Goal: Transaction & Acquisition: Purchase product/service

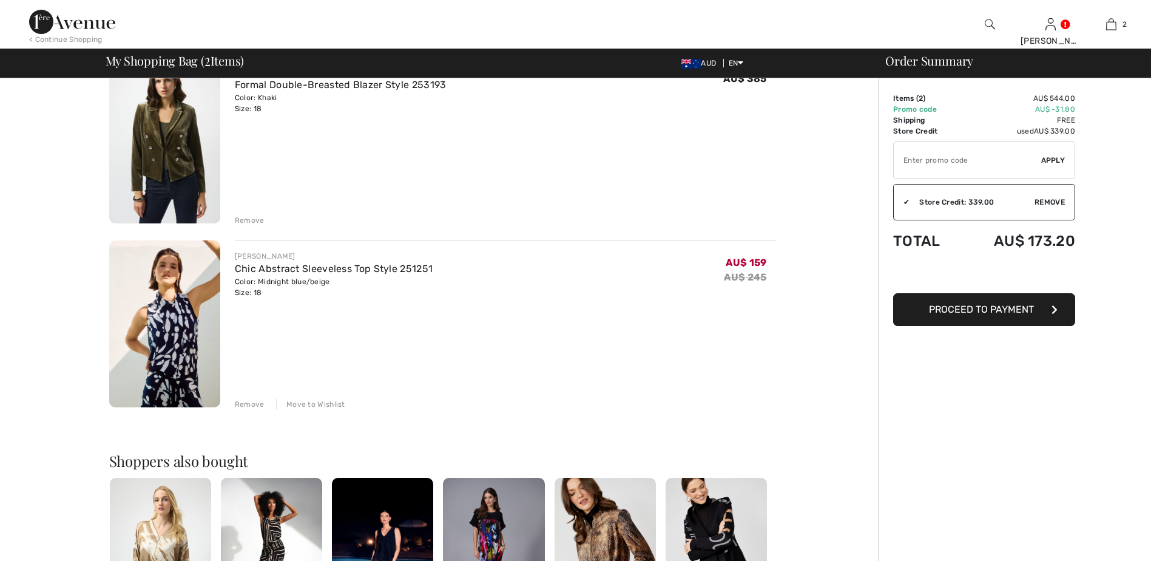
click at [325, 402] on div "Move to Wishlist" at bounding box center [310, 404] width 69 height 11
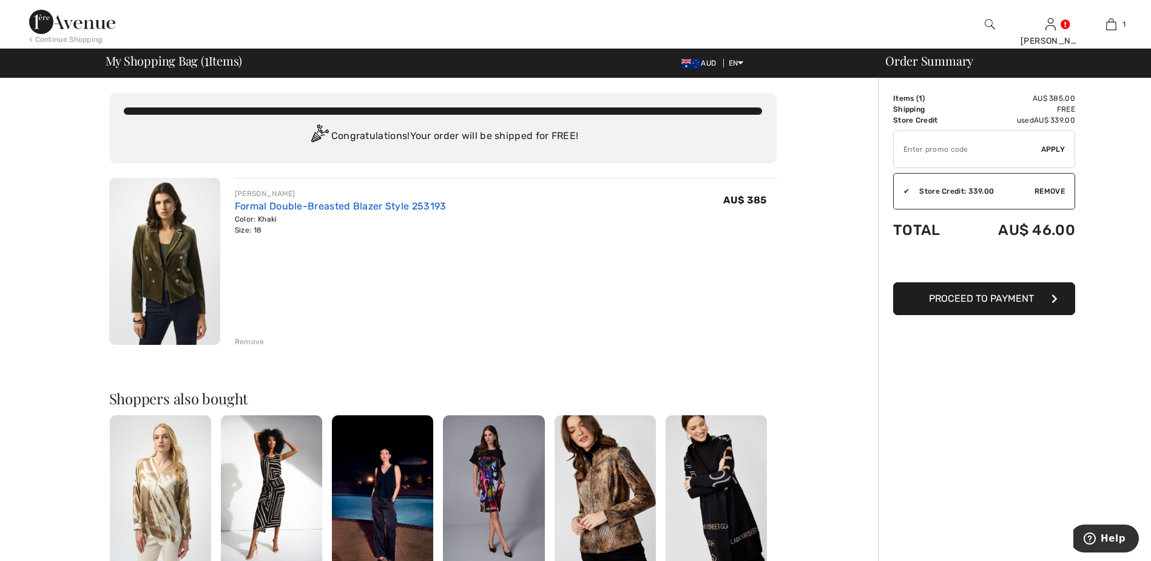
click at [331, 204] on link "Formal Double-Breasted Blazer Style 253193" at bounding box center [341, 206] width 212 height 12
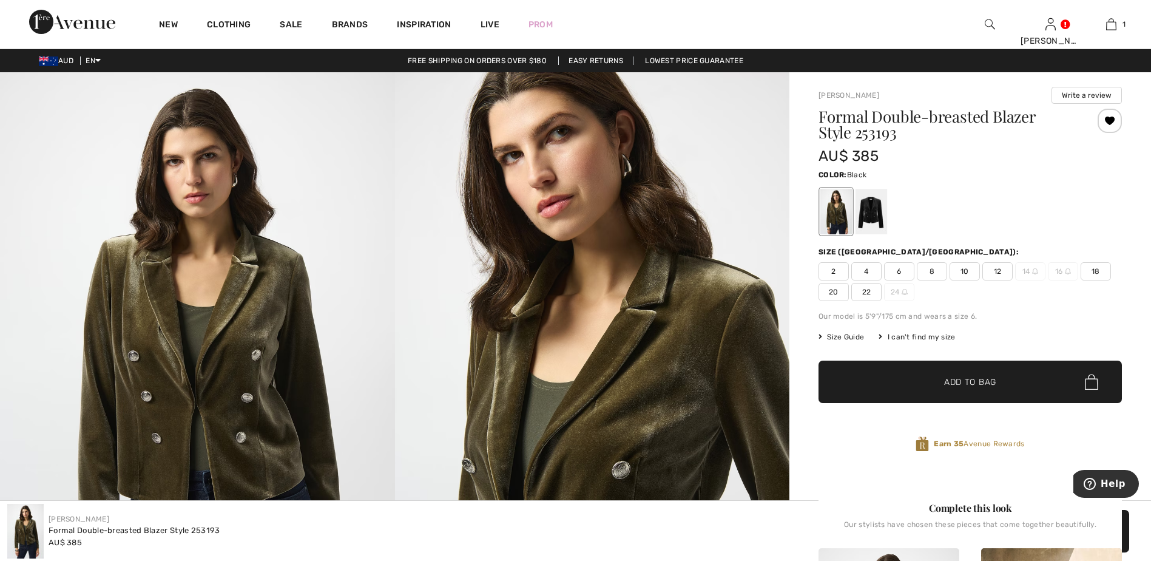
click at [877, 217] on div at bounding box center [872, 212] width 32 height 46
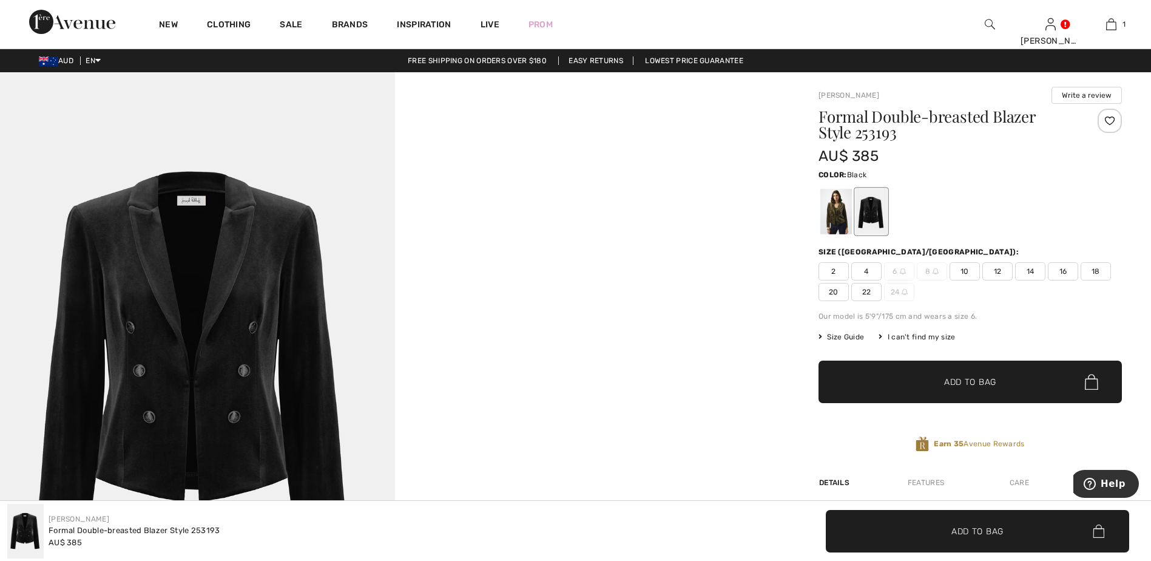
click at [1100, 270] on span "18" at bounding box center [1096, 271] width 30 height 18
click at [1022, 381] on span "✔ Added to Bag Add to Bag" at bounding box center [970, 381] width 303 height 42
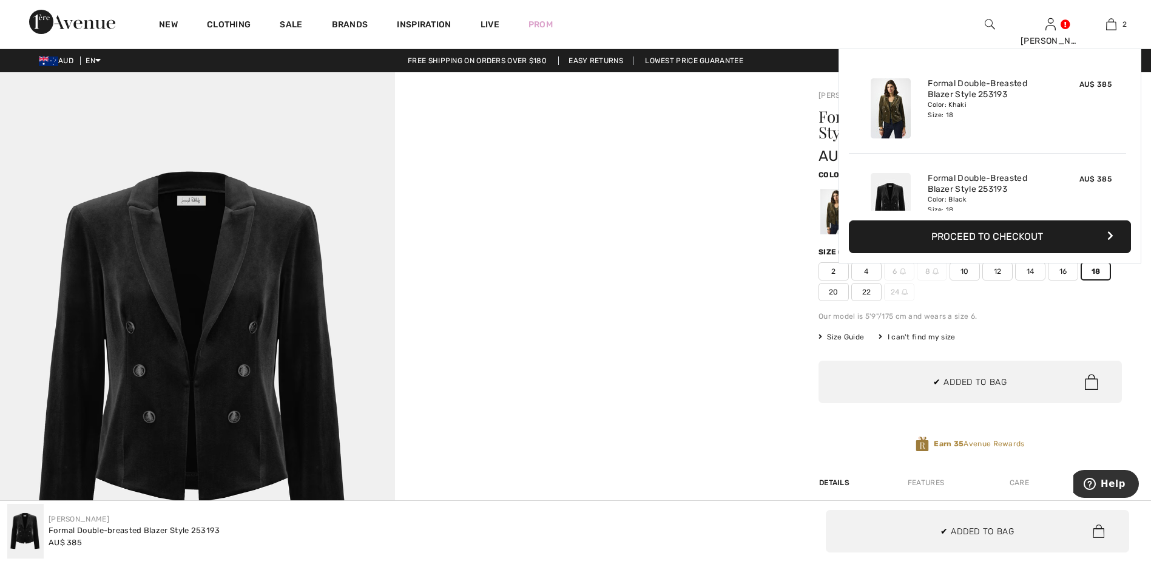
scroll to position [38, 0]
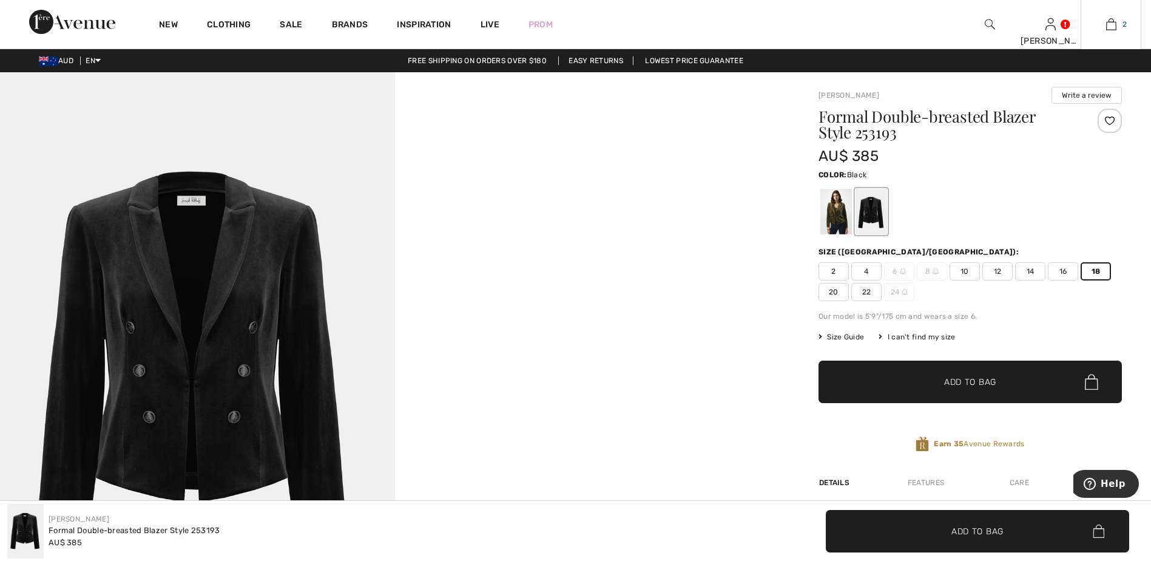
click at [1109, 24] on img at bounding box center [1111, 24] width 10 height 15
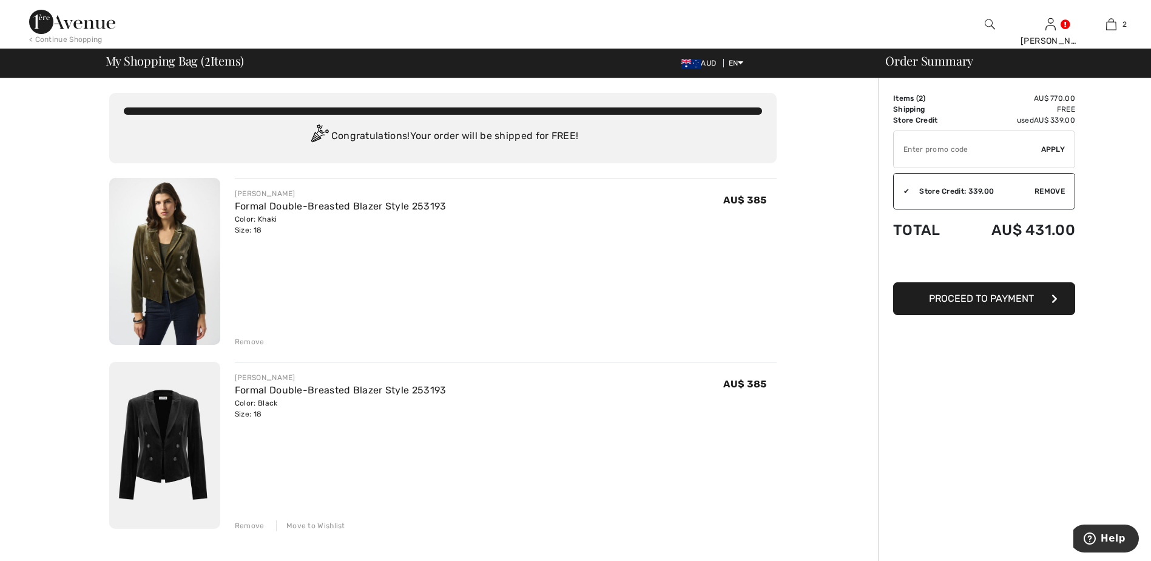
click at [255, 341] on div "Remove" at bounding box center [250, 341] width 30 height 11
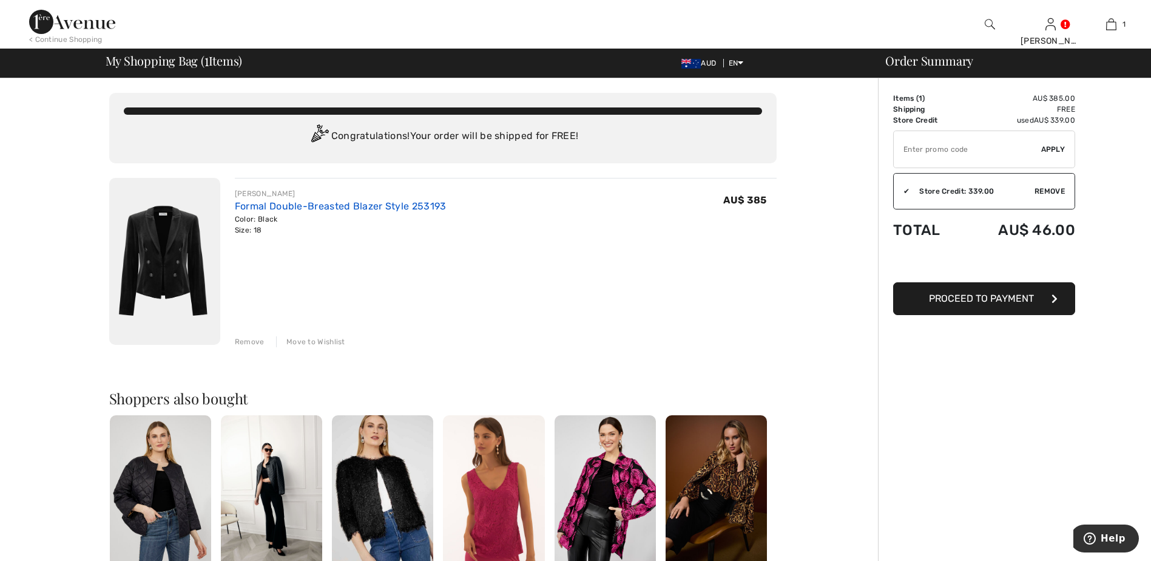
click at [312, 206] on link "Formal Double-Breasted Blazer Style 253193" at bounding box center [341, 206] width 212 height 12
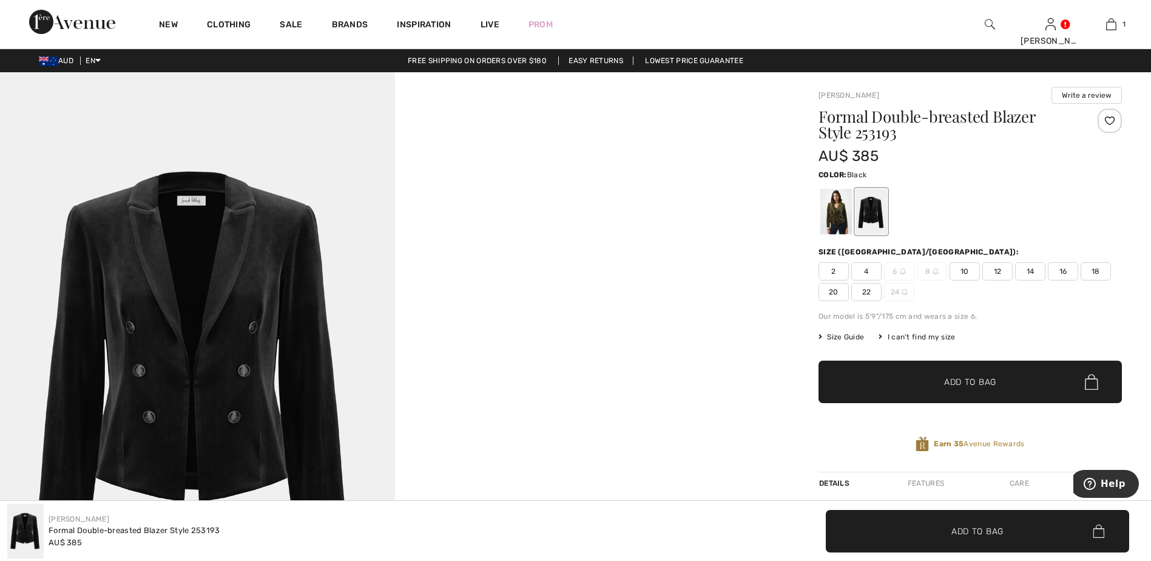
click at [840, 336] on span "Size Guide" at bounding box center [842, 336] width 46 height 11
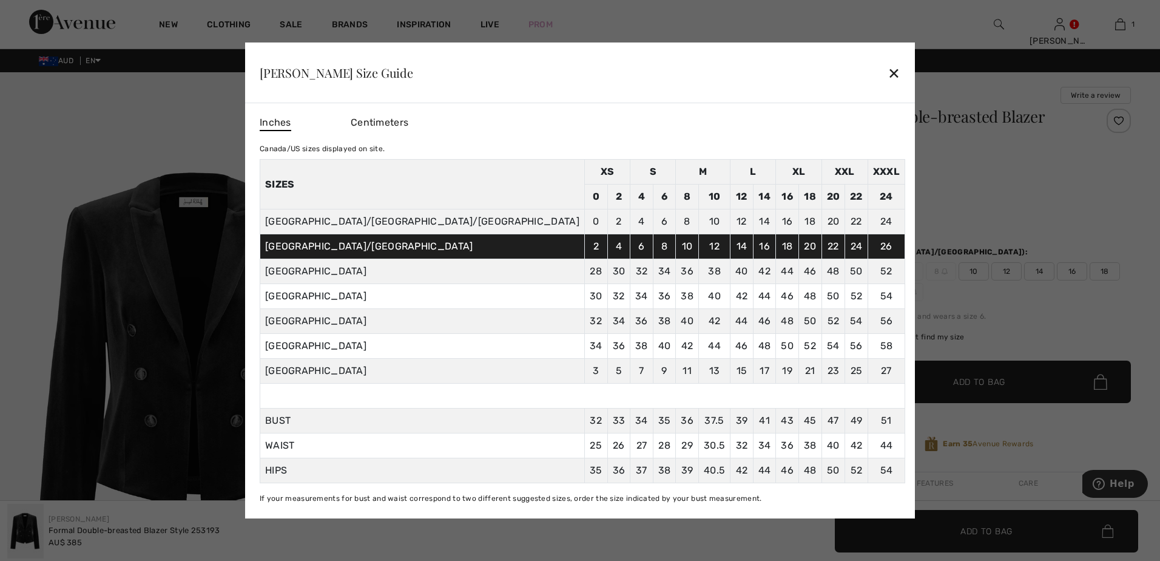
click at [888, 76] on div "✕" at bounding box center [894, 72] width 13 height 25
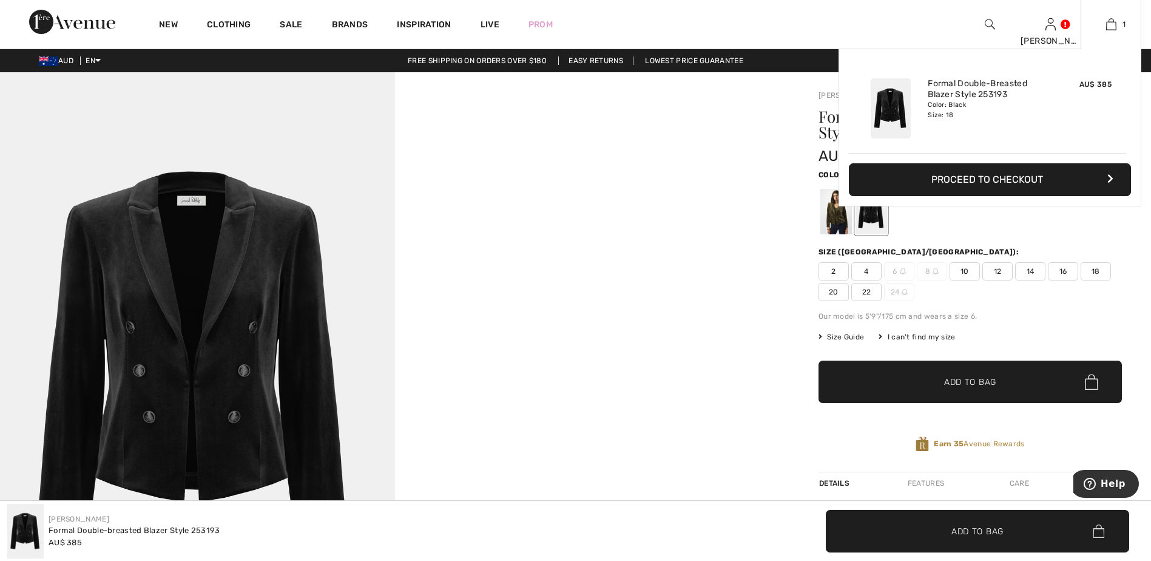
click at [1056, 180] on button "Proceed to Checkout" at bounding box center [990, 179] width 282 height 33
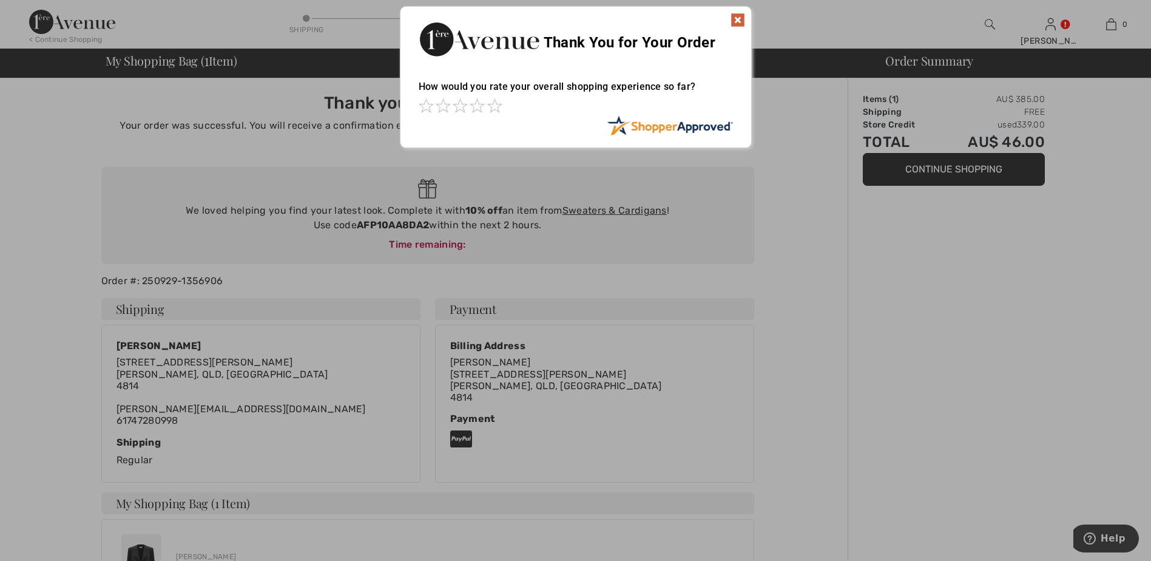
click at [738, 26] on img at bounding box center [738, 20] width 15 height 15
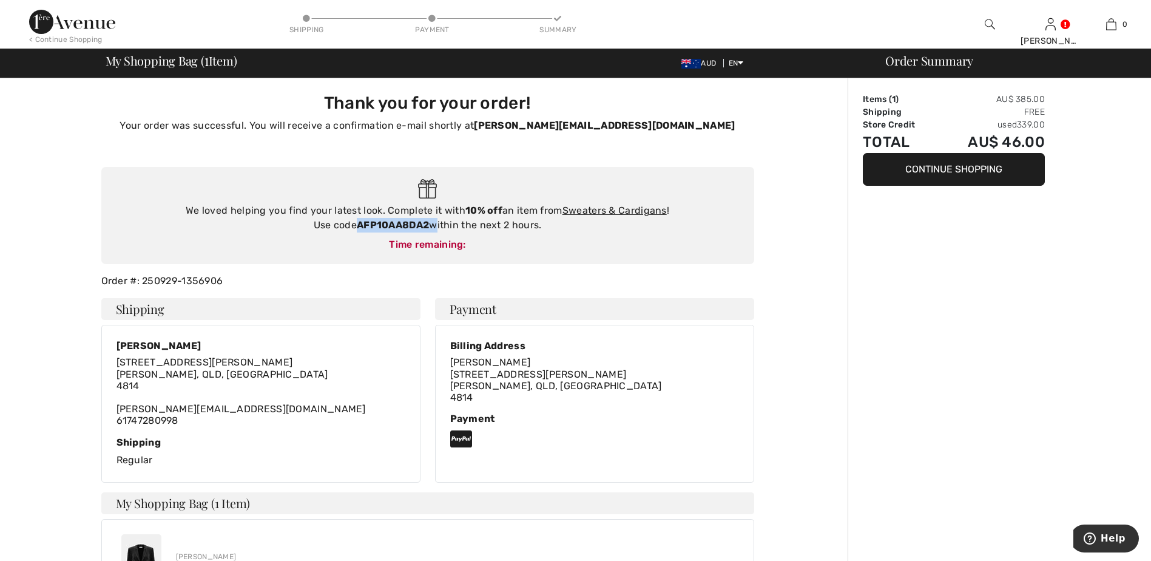
drag, startPoint x: 357, startPoint y: 223, endPoint x: 432, endPoint y: 226, distance: 74.7
click at [432, 226] on div "We loved helping you find your latest look. Complete it with 10% off an item fr…" at bounding box center [427, 217] width 629 height 29
copy div "AFP10AA8DA2"
click at [598, 209] on link "Sweaters & Cardigans" at bounding box center [614, 210] width 104 height 12
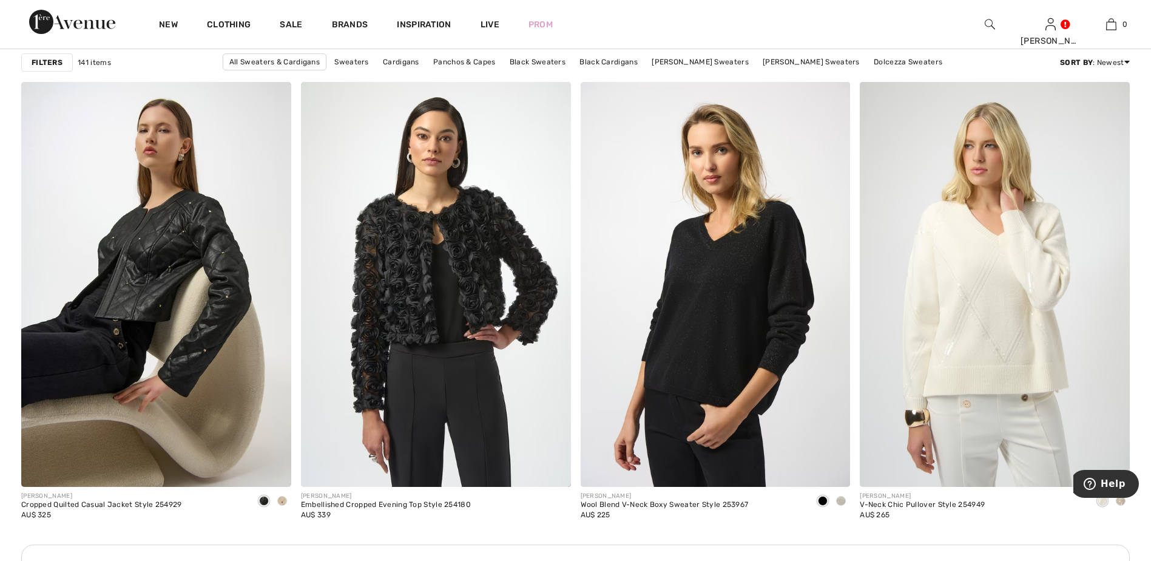
scroll to position [5097, 0]
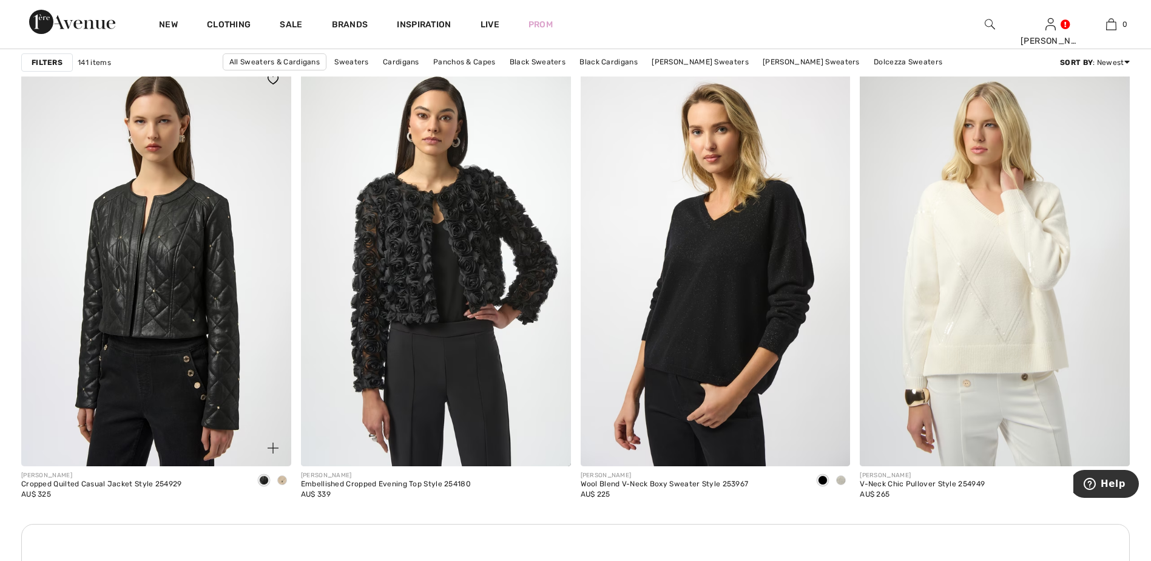
click at [125, 231] on img at bounding box center [156, 263] width 270 height 405
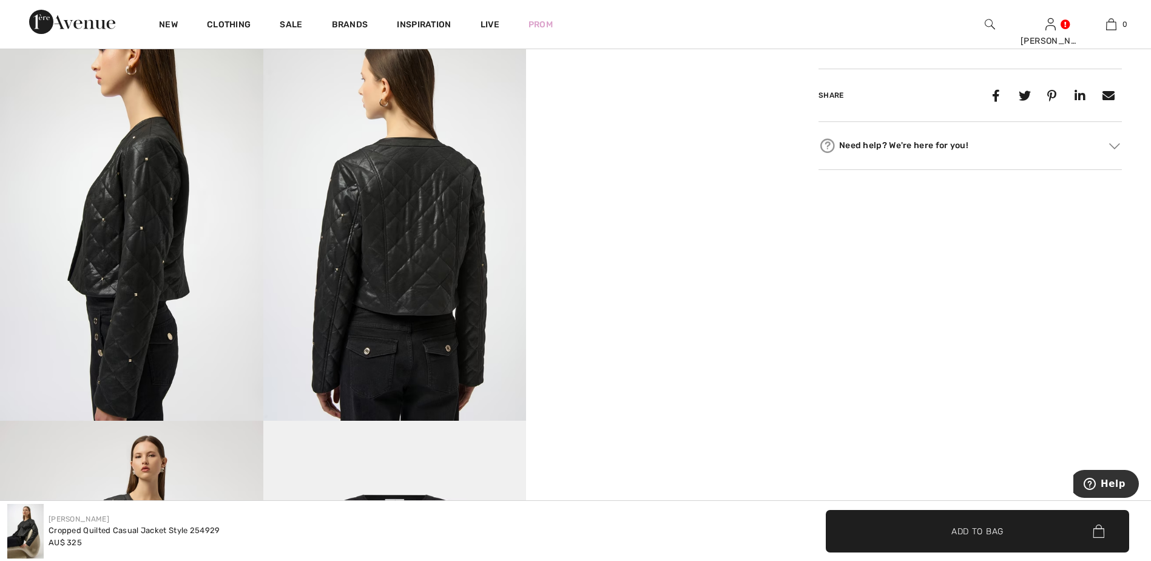
scroll to position [667, 0]
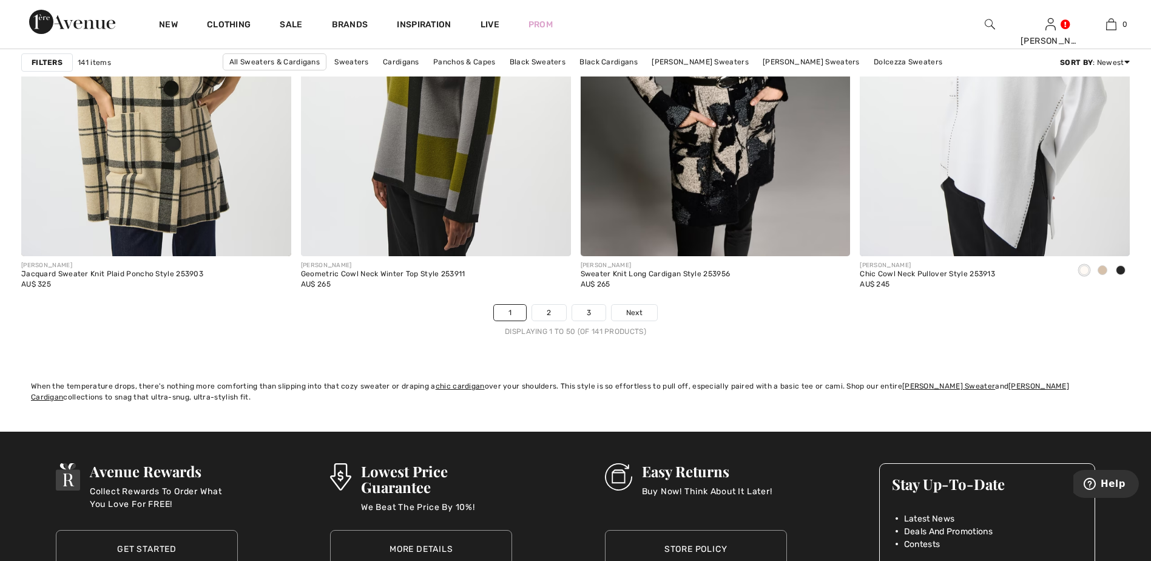
scroll to position [6980, 0]
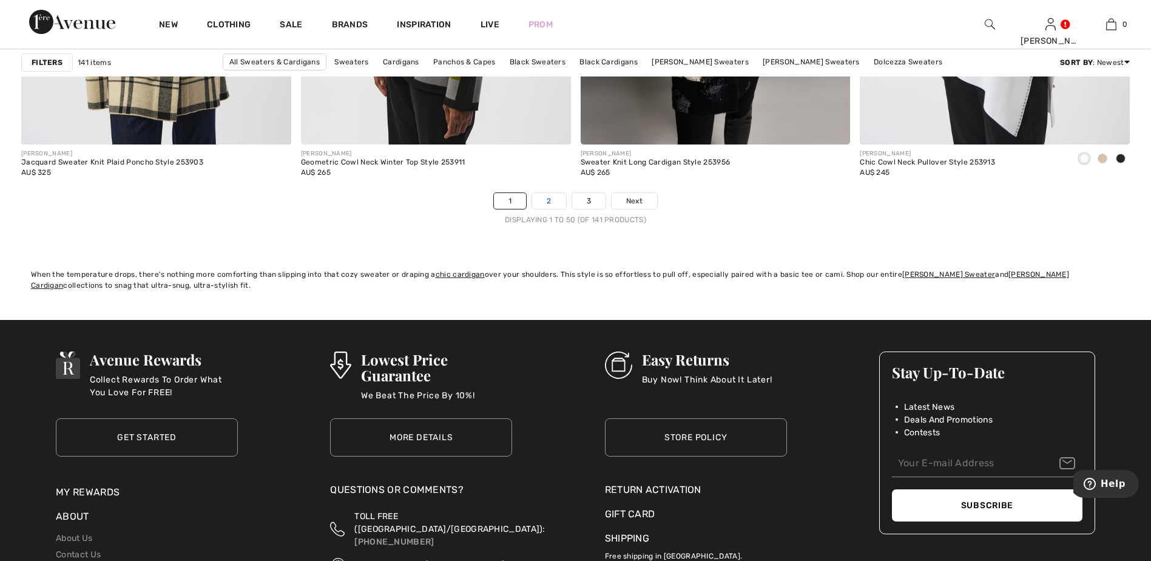
click at [549, 200] on link "2" at bounding box center [548, 201] width 33 height 16
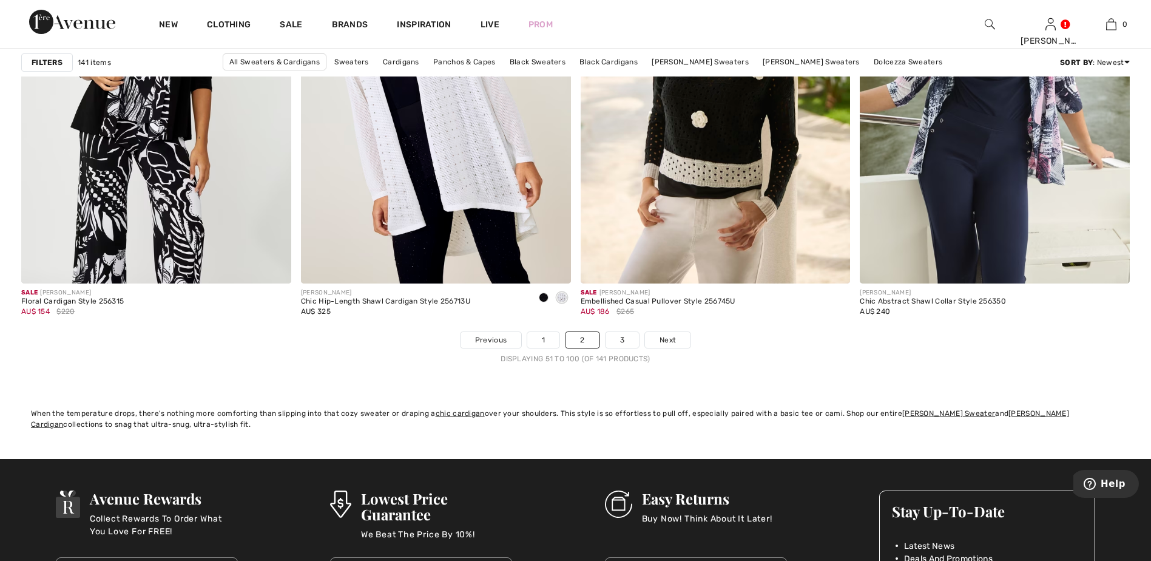
scroll to position [6917, 0]
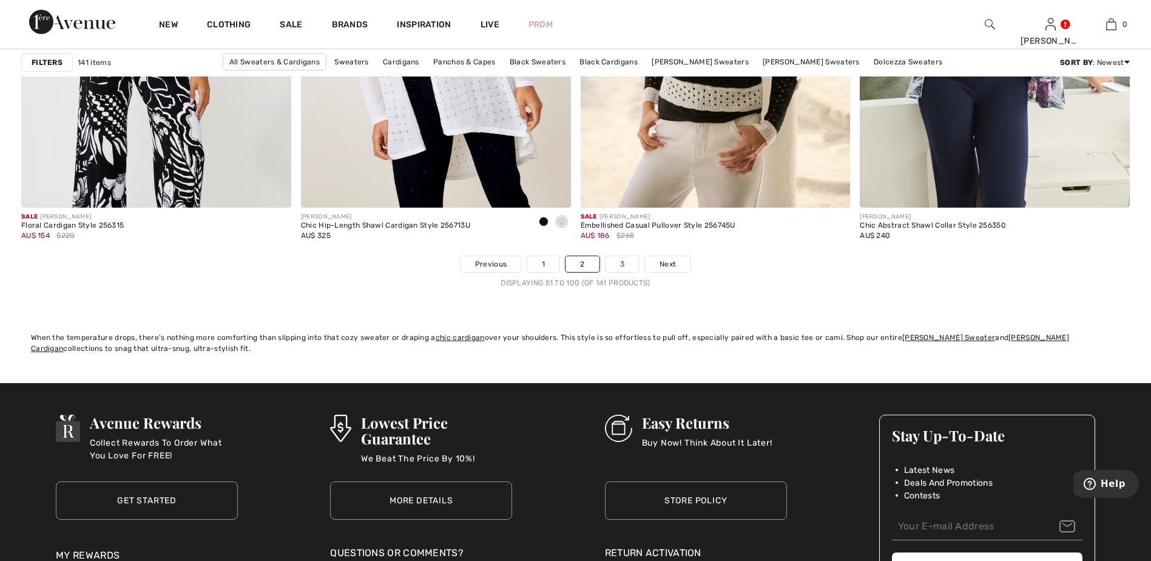
drag, startPoint x: 621, startPoint y: 263, endPoint x: 633, endPoint y: 261, distance: 12.3
click at [621, 263] on link "3" at bounding box center [622, 264] width 33 height 16
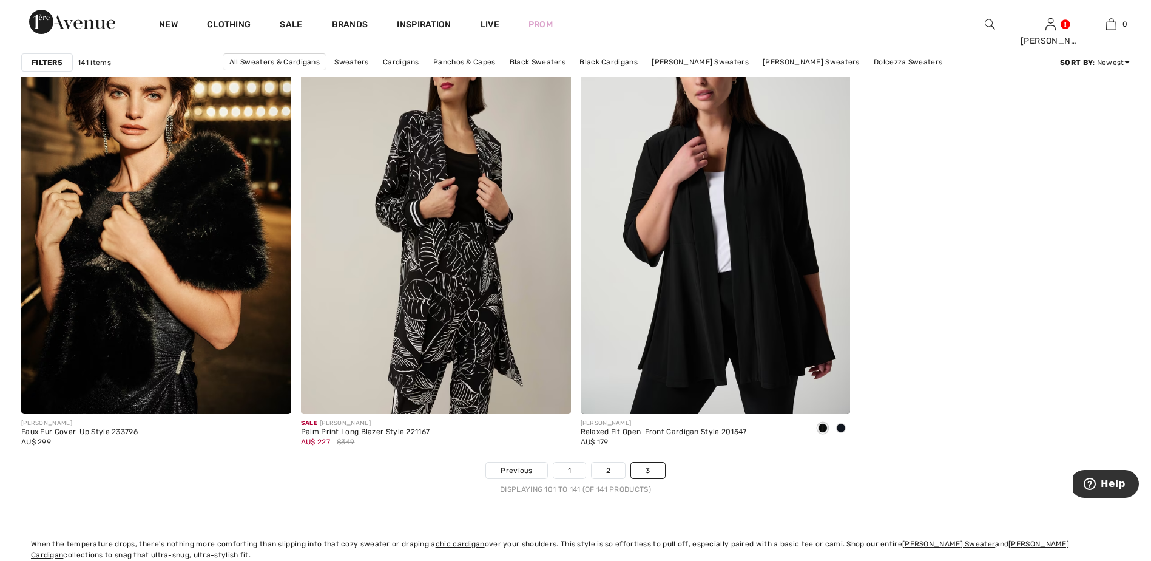
scroll to position [5825, 0]
